Goal: Transaction & Acquisition: Download file/media

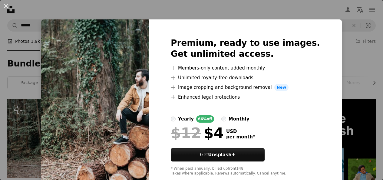
scroll to position [95, 0]
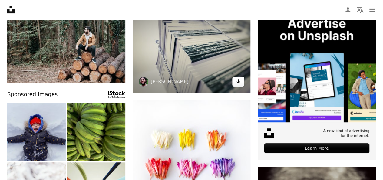
click at [236, 81] on icon "Arrow pointing down" at bounding box center [238, 80] width 5 height 7
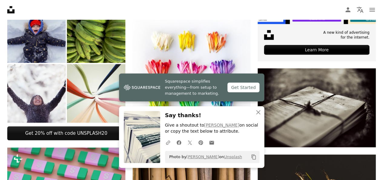
scroll to position [193, 0]
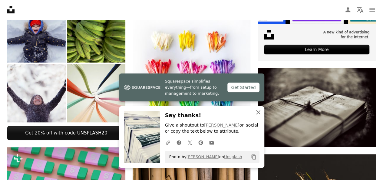
click at [258, 112] on icon "button" at bounding box center [258, 112] width 4 height 4
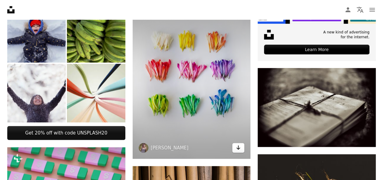
click at [237, 147] on icon "Arrow pointing down" at bounding box center [238, 146] width 5 height 7
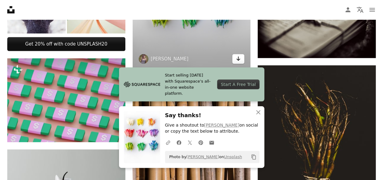
scroll to position [282, 0]
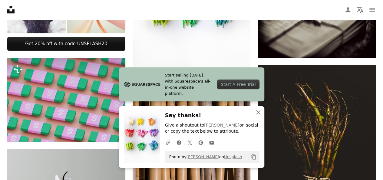
click at [260, 113] on icon "An X shape" at bounding box center [258, 111] width 7 height 7
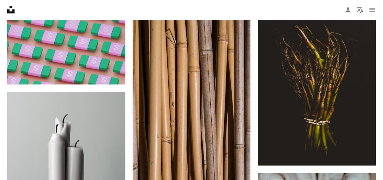
scroll to position [358, 0]
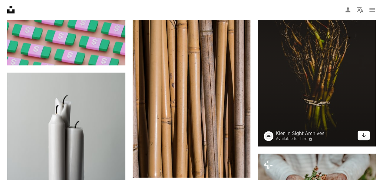
click at [364, 134] on icon "Download" at bounding box center [364, 135] width 4 height 4
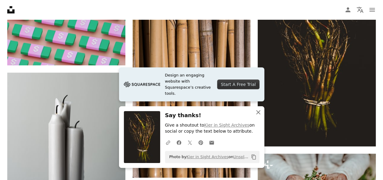
click at [259, 111] on icon "An X shape" at bounding box center [258, 111] width 7 height 7
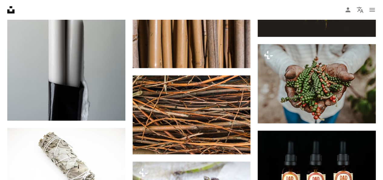
scroll to position [470, 0]
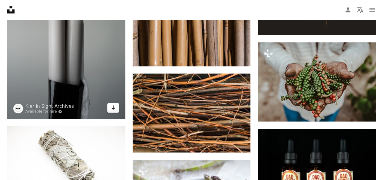
click at [114, 108] on icon "Arrow pointing down" at bounding box center [113, 107] width 5 height 7
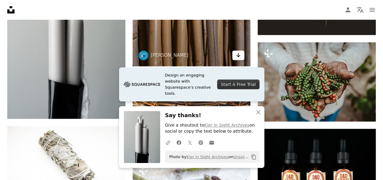
click at [237, 55] on icon "Download" at bounding box center [238, 55] width 4 height 4
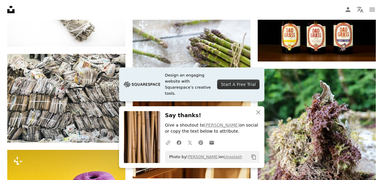
scroll to position [615, 0]
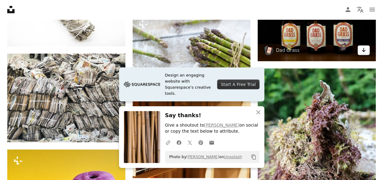
click at [364, 49] on icon "Download" at bounding box center [364, 50] width 4 height 4
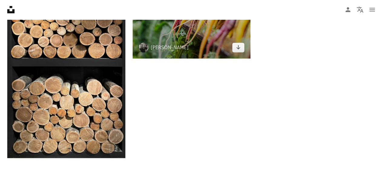
scroll to position [917, 0]
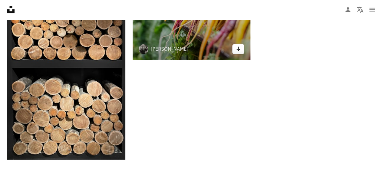
click at [236, 50] on icon "Arrow pointing down" at bounding box center [238, 48] width 5 height 7
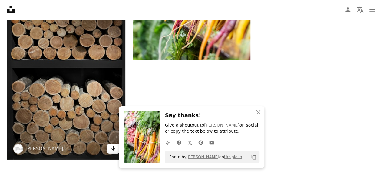
click at [111, 147] on icon "Download" at bounding box center [113, 148] width 4 height 4
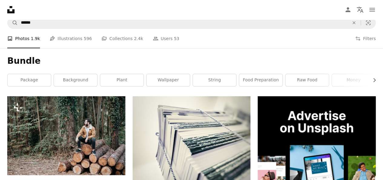
scroll to position [0, 0]
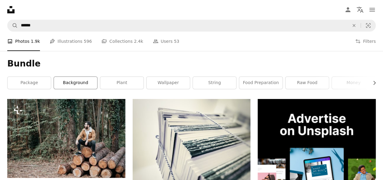
click at [77, 81] on link "background" at bounding box center [75, 83] width 43 height 12
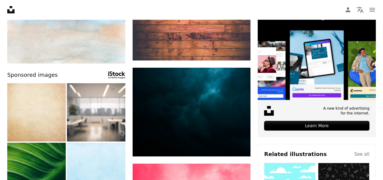
scroll to position [123, 0]
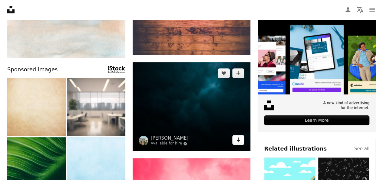
click at [241, 139] on link "Arrow pointing down" at bounding box center [238, 140] width 12 height 10
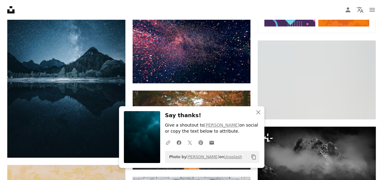
scroll to position [366, 0]
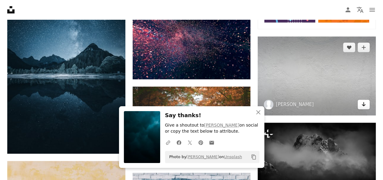
click at [360, 104] on link "Arrow pointing down" at bounding box center [364, 104] width 12 height 10
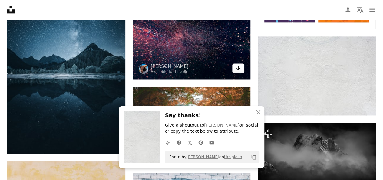
click at [236, 69] on link "Arrow pointing down" at bounding box center [238, 68] width 12 height 10
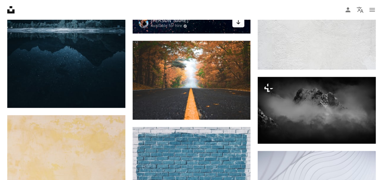
scroll to position [415, 0]
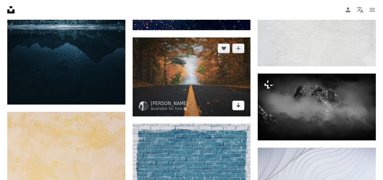
click at [236, 107] on icon "Arrow pointing down" at bounding box center [238, 104] width 5 height 7
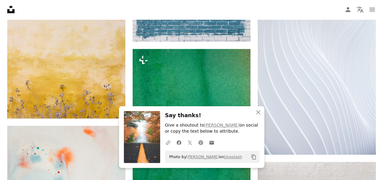
scroll to position [618, 0]
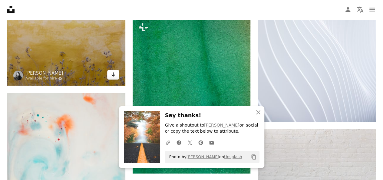
click at [114, 77] on icon "Arrow pointing down" at bounding box center [113, 74] width 5 height 7
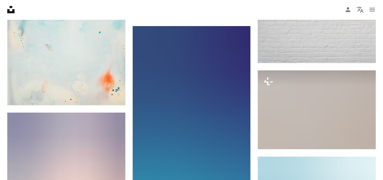
scroll to position [773, 0]
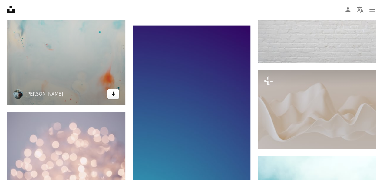
click at [111, 94] on icon "Arrow pointing down" at bounding box center [113, 93] width 5 height 7
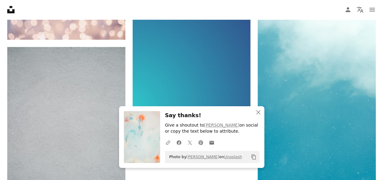
scroll to position [924, 0]
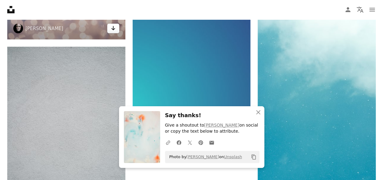
click at [112, 28] on icon "Download" at bounding box center [113, 28] width 4 height 4
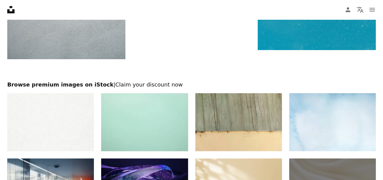
scroll to position [1089, 0]
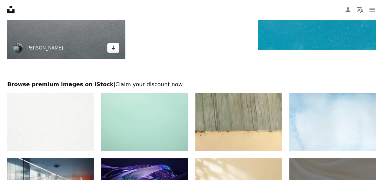
click at [117, 46] on link "Arrow pointing down" at bounding box center [113, 48] width 12 height 10
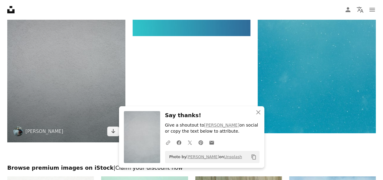
scroll to position [1005, 0]
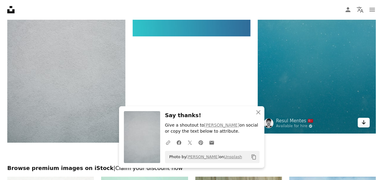
click at [365, 124] on icon "Arrow pointing down" at bounding box center [363, 121] width 5 height 7
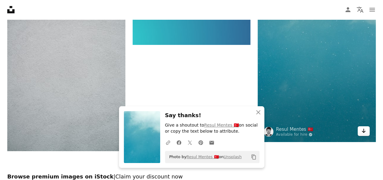
scroll to position [1006, 0]
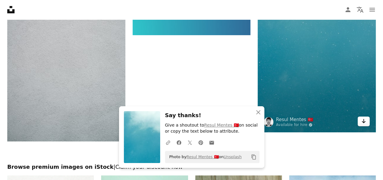
click at [365, 124] on link "Arrow pointing down" at bounding box center [364, 121] width 12 height 10
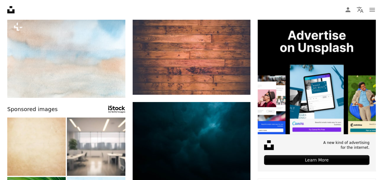
scroll to position [0, 0]
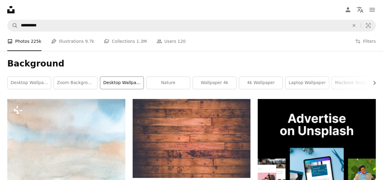
click at [117, 85] on link "desktop wallpaper" at bounding box center [121, 83] width 43 height 12
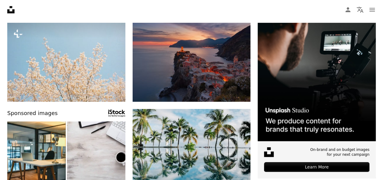
scroll to position [94, 0]
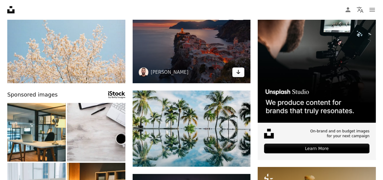
click at [240, 70] on icon "Arrow pointing down" at bounding box center [238, 71] width 5 height 7
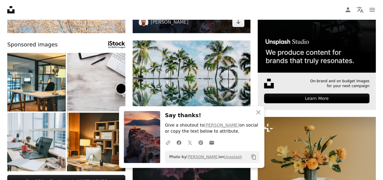
scroll to position [190, 0]
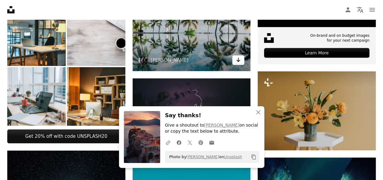
click at [238, 60] on icon "Download" at bounding box center [238, 60] width 4 height 4
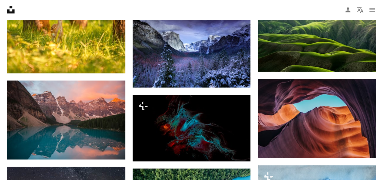
scroll to position [431, 0]
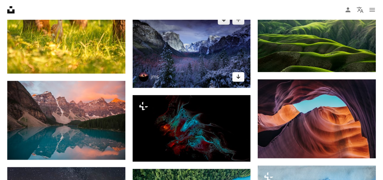
click at [237, 77] on icon "Arrow pointing down" at bounding box center [238, 76] width 5 height 7
